Goal: Task Accomplishment & Management: Use online tool/utility

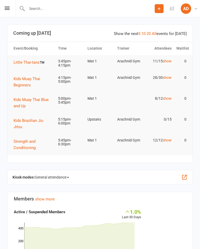
click at [47, 175] on span "General attendance" at bounding box center [52, 177] width 34 height 8
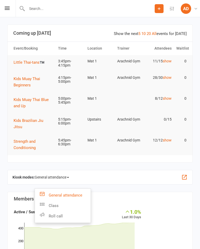
click at [46, 201] on link "Class" at bounding box center [63, 205] width 56 height 10
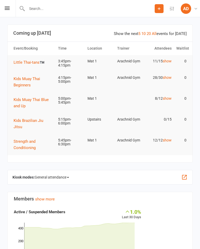
click at [44, 173] on span "General attendance" at bounding box center [52, 177] width 34 height 8
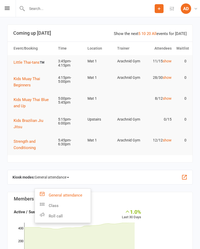
click at [43, 202] on icon at bounding box center [42, 204] width 5 height 5
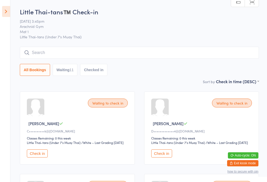
click at [4, 13] on icon at bounding box center [6, 11] width 8 height 11
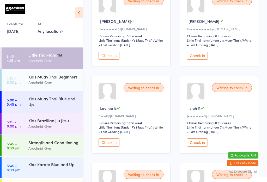
scroll to position [103, 0]
click at [107, 146] on button "Check in" at bounding box center [109, 142] width 21 height 8
click at [200, 56] on button "Check in" at bounding box center [197, 55] width 21 height 8
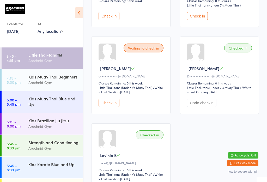
scroll to position [399, 0]
click at [113, 106] on button "Check in" at bounding box center [109, 102] width 21 height 8
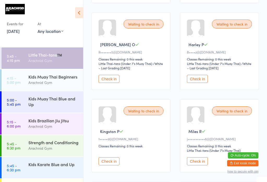
scroll to position [253, 0]
click at [200, 83] on button "Check in" at bounding box center [197, 79] width 21 height 8
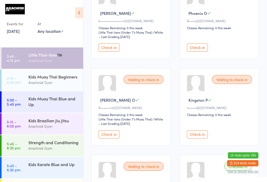
scroll to position [197, 0]
click at [32, 109] on div "Kids Muay Thai Blue and Up" at bounding box center [55, 101] width 55 height 20
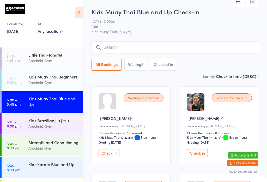
click at [122, 43] on input "search" at bounding box center [176, 47] width 168 height 12
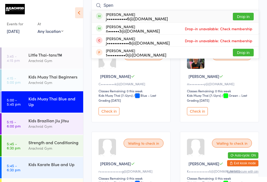
type input "Spen"
click at [115, 16] on div "j•••••••••••6@[DOMAIN_NAME]" at bounding box center [137, 18] width 62 height 4
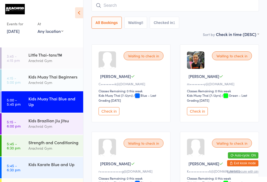
click at [46, 54] on div "Little Thai-tans™️" at bounding box center [53, 55] width 50 height 6
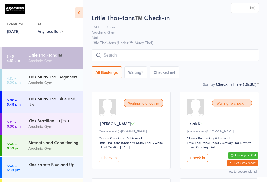
click at [128, 54] on input "search" at bounding box center [176, 55] width 168 height 12
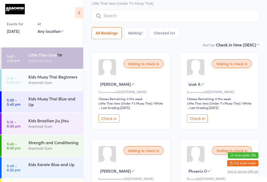
scroll to position [50, 0]
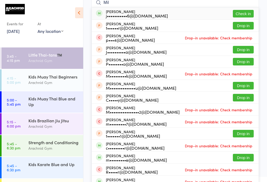
click at [200, 7] on input "Mil" at bounding box center [176, 3] width 168 height 12
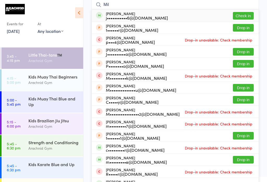
scroll to position [47, 0]
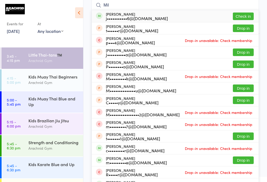
type input "Mil"
click at [200, 16] on button "Check in" at bounding box center [243, 17] width 21 height 8
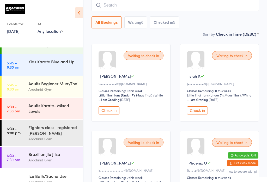
scroll to position [105, 0]
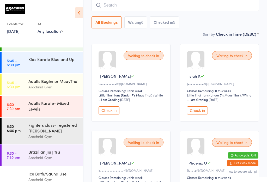
click at [60, 112] on div "Adults Karate- Mixed Levels" at bounding box center [53, 105] width 50 height 11
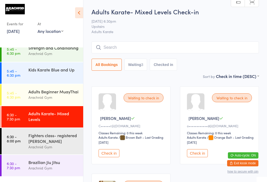
scroll to position [94, 0]
click at [62, 95] on div "Adults Beginner MuayThai" at bounding box center [53, 92] width 50 height 6
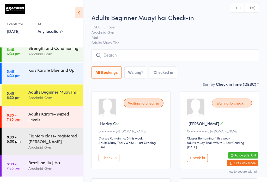
click at [147, 56] on input "search" at bounding box center [176, 55] width 168 height 12
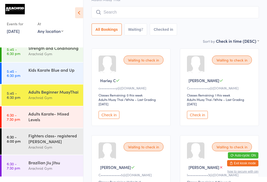
scroll to position [50, 0]
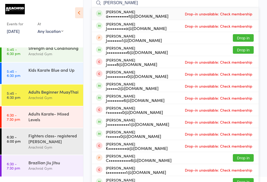
type input "J"
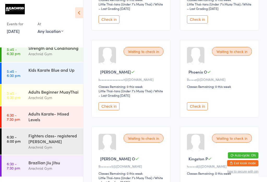
scroll to position [139, 0]
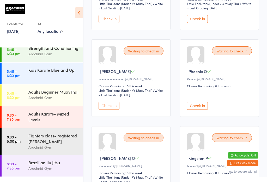
click at [198, 110] on button "Check in" at bounding box center [197, 106] width 21 height 8
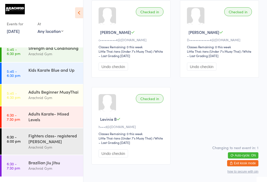
scroll to position [431, 0]
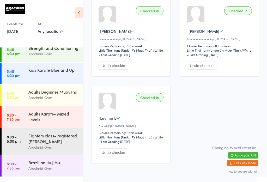
click at [61, 77] on div "Kids Karate Blue and Up" at bounding box center [55, 70] width 55 height 15
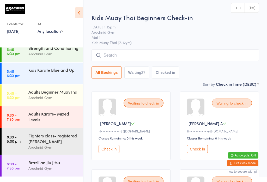
click at [24, 102] on link "5:45 - 6:30 pm Adults Beginner MuayThai Arachnid Gym" at bounding box center [43, 95] width 82 height 21
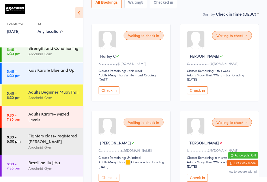
scroll to position [67, 0]
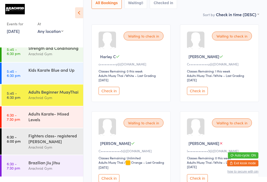
click at [19, 58] on link "5:45 - 6:30 pm Strength and Conditioning Arachnid Gym" at bounding box center [43, 51] width 82 height 21
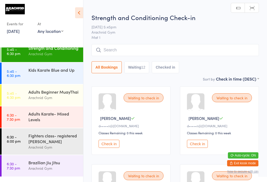
click at [24, 84] on link "5:45 - 6:30 pm Kids Karate Blue and Up" at bounding box center [43, 73] width 82 height 21
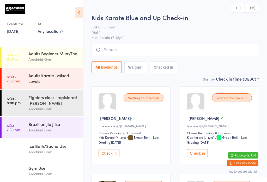
scroll to position [138, 0]
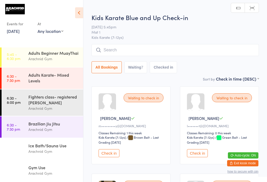
click at [19, 104] on time "6:30 - 8:00 pm" at bounding box center [14, 100] width 14 height 8
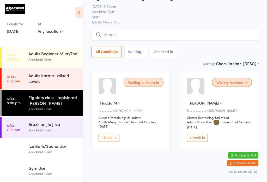
scroll to position [20, 0]
click at [18, 132] on time "6:30 - 7:30 pm" at bounding box center [13, 127] width 13 height 8
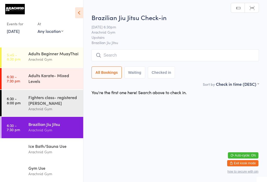
click at [13, 61] on time "5:45 - 6:30 pm" at bounding box center [14, 57] width 14 height 8
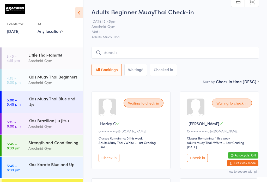
click at [15, 80] on time "4:15 - 5:00 pm" at bounding box center [14, 80] width 14 height 8
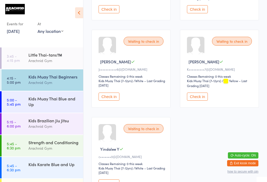
scroll to position [1097, 0]
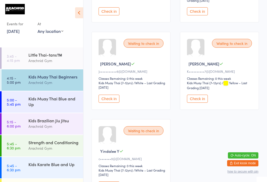
click at [200, 103] on button "Check in" at bounding box center [197, 99] width 21 height 8
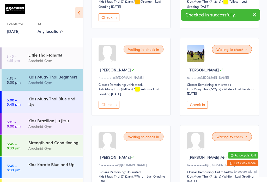
scroll to position [654, 0]
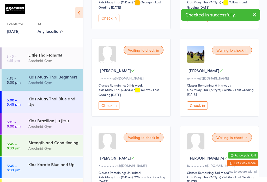
click at [200, 110] on button "Check in" at bounding box center [197, 106] width 21 height 8
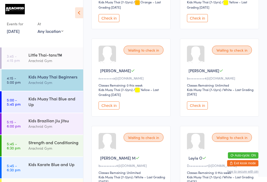
click at [67, 80] on div "Kids Muay Thai Beginners" at bounding box center [53, 77] width 50 height 6
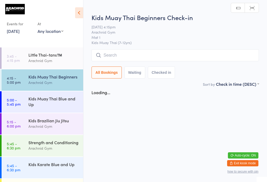
scroll to position [0, 0]
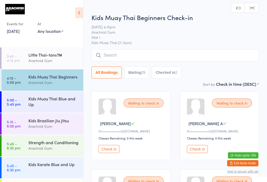
click at [152, 58] on input "search" at bounding box center [176, 55] width 168 height 12
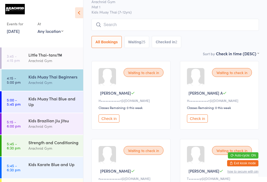
scroll to position [50, 0]
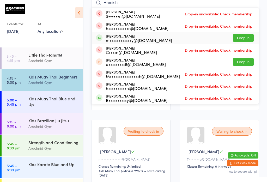
type input "Hamish"
click at [200, 38] on button "Drop in" at bounding box center [243, 38] width 21 height 8
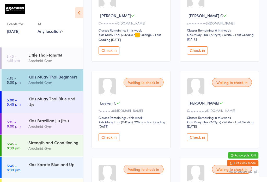
scroll to position [273, 0]
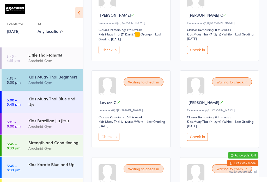
click at [200, 141] on button "Check in" at bounding box center [197, 137] width 21 height 8
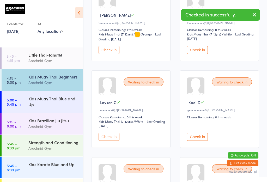
click at [108, 141] on button "Check in" at bounding box center [109, 137] width 21 height 8
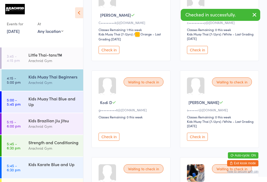
click at [196, 54] on button "Check in" at bounding box center [197, 50] width 21 height 8
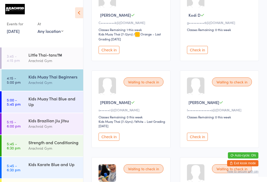
click at [24, 85] on link "4:15 - 5:00 pm Kids Muay Thai Beginners Arachnid Gym" at bounding box center [43, 79] width 82 height 21
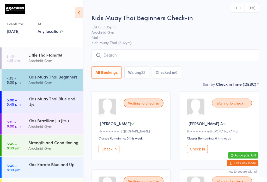
scroll to position [0, 0]
click at [115, 50] on input "search" at bounding box center [176, 55] width 168 height 12
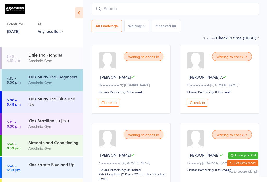
scroll to position [50, 0]
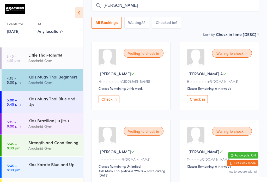
type input "[PERSON_NAME]"
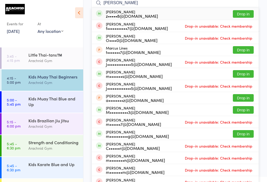
click at [200, 10] on button "Drop in" at bounding box center [243, 14] width 21 height 8
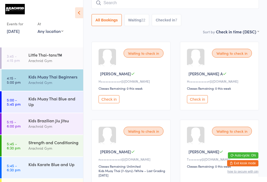
click at [159, 4] on input "search" at bounding box center [176, 3] width 168 height 12
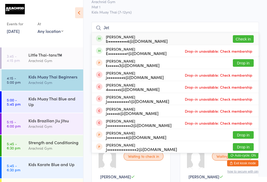
scroll to position [25, 0]
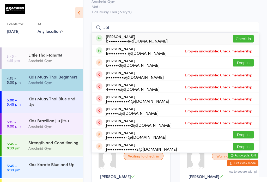
type input "Jet"
click at [200, 37] on button "Check in" at bounding box center [243, 39] width 21 height 8
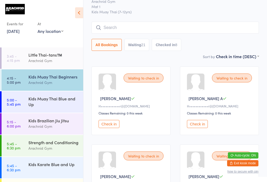
click at [102, 27] on input "search" at bounding box center [176, 28] width 168 height 12
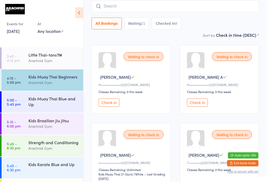
scroll to position [47, 0]
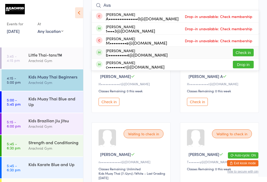
type input "Ava"
click at [200, 51] on button "Check in" at bounding box center [243, 53] width 21 height 8
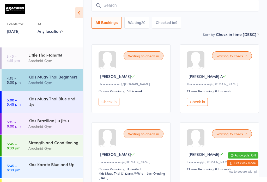
click at [198, 105] on button "Check in" at bounding box center [197, 102] width 21 height 8
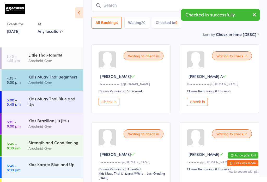
click at [109, 104] on button "Check in" at bounding box center [109, 102] width 21 height 8
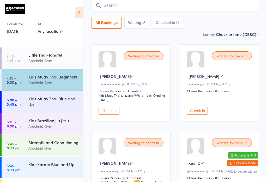
click at [14, 87] on link "4:15 - 5:00 pm Kids Muay Thai Beginners Arachnid Gym" at bounding box center [43, 79] width 82 height 21
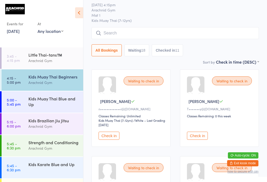
scroll to position [22, 0]
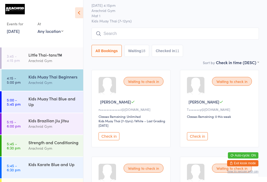
click at [195, 140] on button "Check in" at bounding box center [197, 136] width 21 height 8
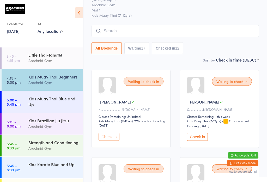
click at [186, 29] on input "search" at bounding box center [176, 31] width 168 height 12
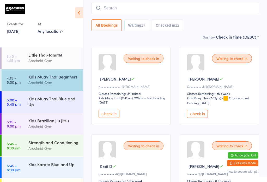
scroll to position [47, 0]
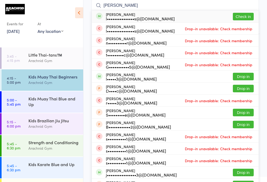
type input "[PERSON_NAME]"
click at [200, 17] on button "Check in" at bounding box center [243, 17] width 21 height 8
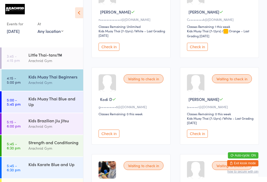
scroll to position [156, 0]
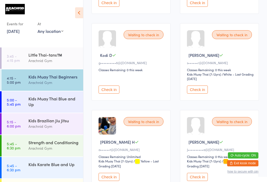
click at [194, 94] on button "Check in" at bounding box center [197, 90] width 21 height 8
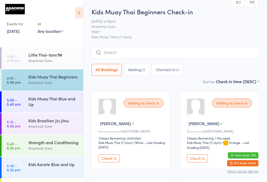
scroll to position [0, 0]
click at [157, 57] on input "search" at bounding box center [176, 53] width 168 height 12
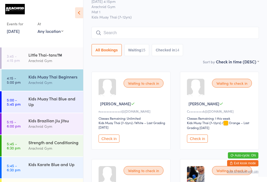
scroll to position [47, 0]
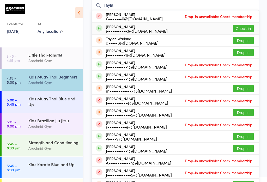
type input "Tayla"
click at [200, 27] on button "Check in" at bounding box center [243, 29] width 21 height 8
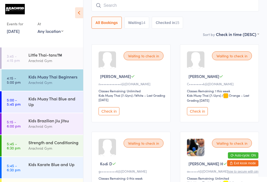
click at [156, 6] on input "search" at bounding box center [176, 5] width 168 height 12
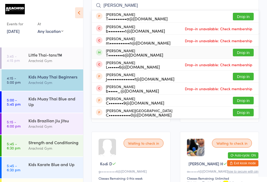
type input "[PERSON_NAME]"
click at [124, 53] on div "T••••••••s@[DOMAIN_NAME]" at bounding box center [134, 55] width 57 height 4
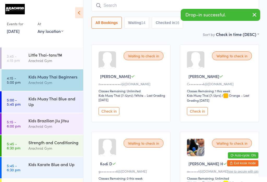
click at [166, 6] on input "search" at bounding box center [176, 5] width 168 height 12
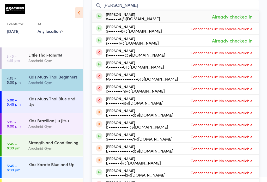
type input "[PERSON_NAME]"
click at [134, 18] on div "n••••••e@[DOMAIN_NAME]" at bounding box center [133, 18] width 54 height 4
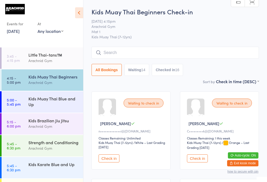
scroll to position [0, 0]
click at [127, 53] on input "search" at bounding box center [176, 53] width 168 height 12
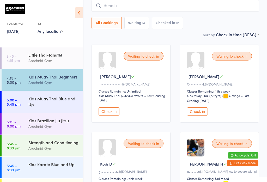
scroll to position [47, 0]
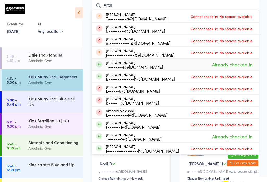
type input "Arch"
click at [134, 65] on div "T••••••••s@[DOMAIN_NAME]" at bounding box center [134, 67] width 57 height 4
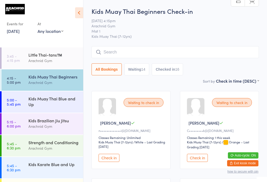
scroll to position [0, 0]
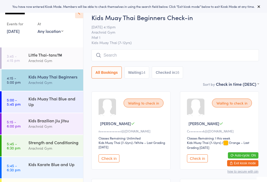
click at [151, 61] on input "search" at bounding box center [176, 55] width 168 height 12
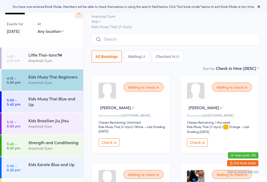
scroll to position [50, 0]
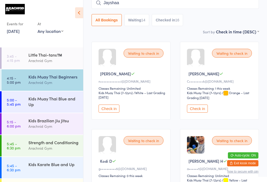
type input "Jayshaan"
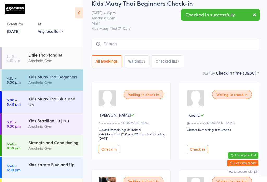
scroll to position [8, 0]
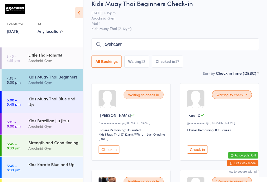
type input "jayshaaan"
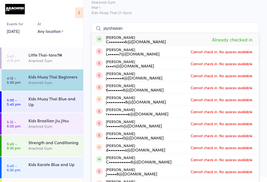
scroll to position [24, 0]
click at [248, 38] on span "Already checked in" at bounding box center [232, 39] width 43 height 9
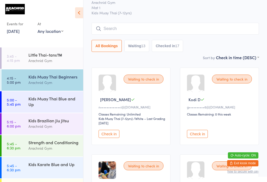
click at [156, 24] on input "search" at bounding box center [176, 29] width 168 height 12
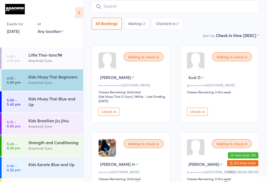
scroll to position [47, 0]
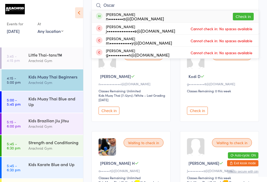
type input "Oscar"
click at [246, 15] on button "Check in" at bounding box center [243, 17] width 21 height 8
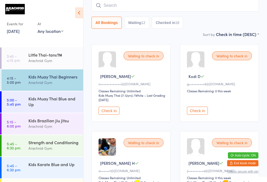
click at [139, 6] on input "search" at bounding box center [176, 5] width 168 height 12
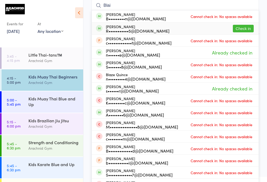
type input "Blai"
click at [251, 29] on button "Check in" at bounding box center [243, 29] width 21 height 8
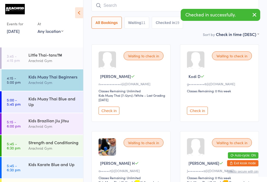
click at [165, 1] on input "search" at bounding box center [176, 5] width 168 height 12
type input "Braxt"
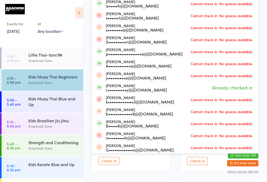
scroll to position [88, 0]
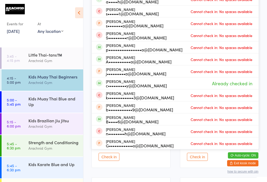
click at [64, 96] on div "Kids Muay Thai Blue and Up" at bounding box center [53, 101] width 50 height 11
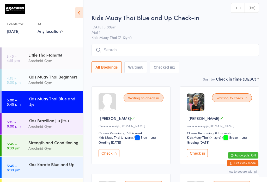
click at [156, 55] on input "search" at bounding box center [176, 50] width 168 height 12
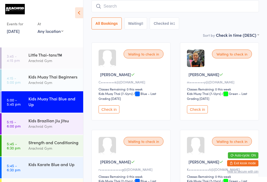
scroll to position [45, 0]
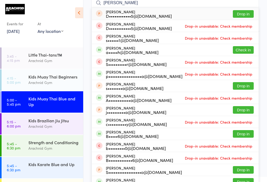
type input "Braxton"
click at [243, 53] on button "Check in" at bounding box center [243, 50] width 21 height 8
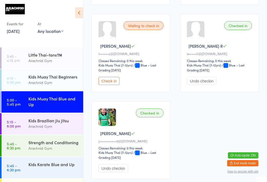
scroll to position [336, 0]
